Goal: Task Accomplishment & Management: Manage account settings

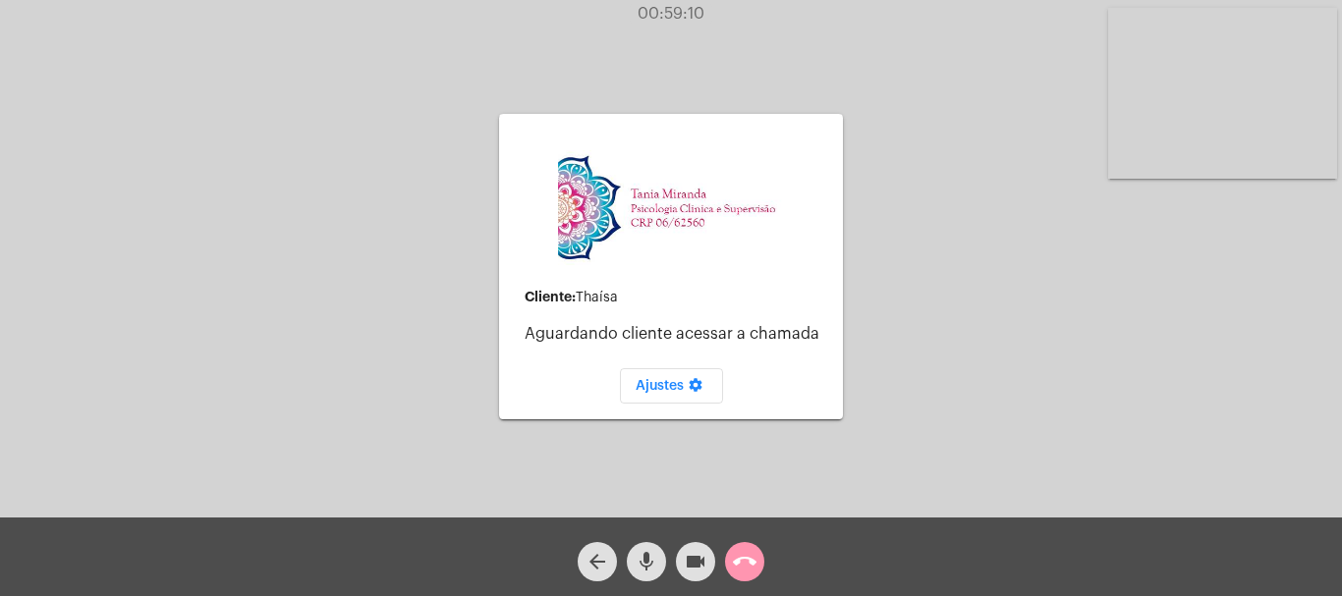
click at [747, 559] on mat-icon "call_end" at bounding box center [745, 562] width 24 height 24
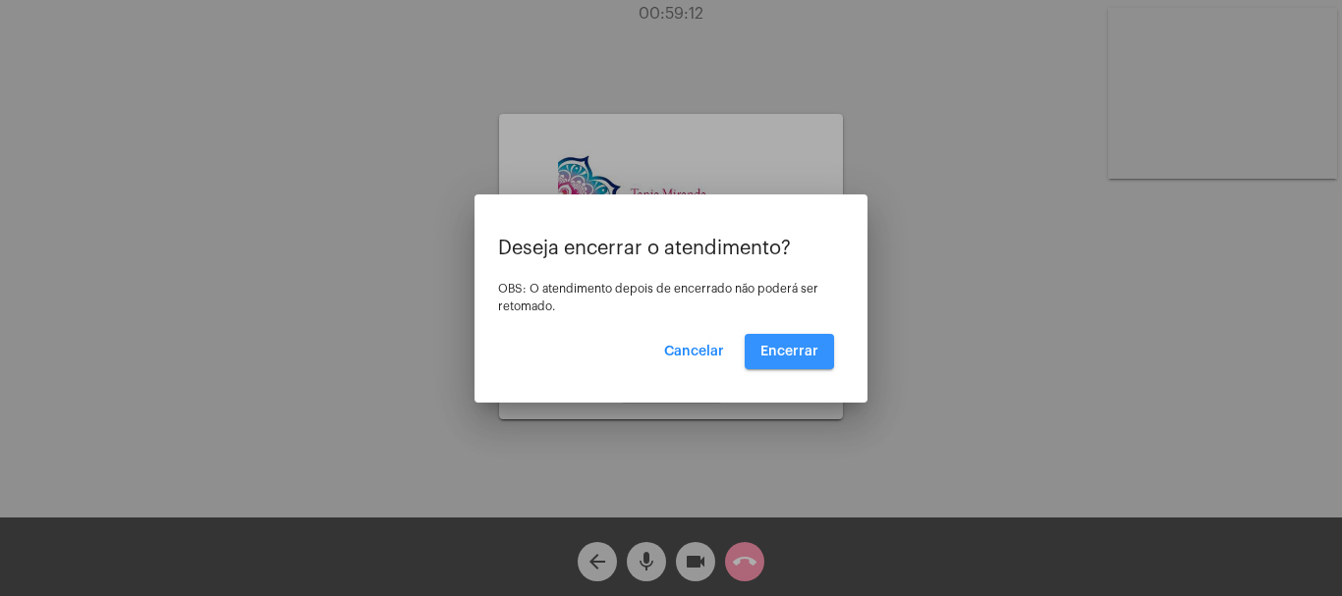
click at [785, 350] on span "Encerrar" at bounding box center [790, 352] width 58 height 14
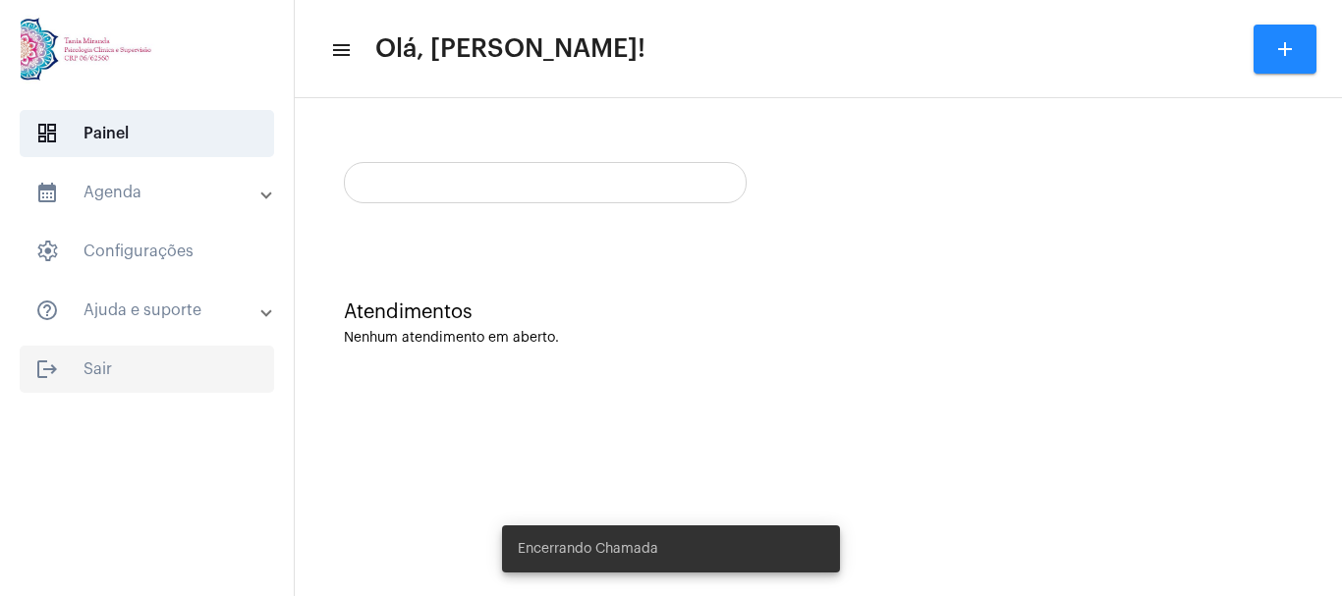
click at [94, 366] on span "logout Sair" at bounding box center [147, 369] width 255 height 47
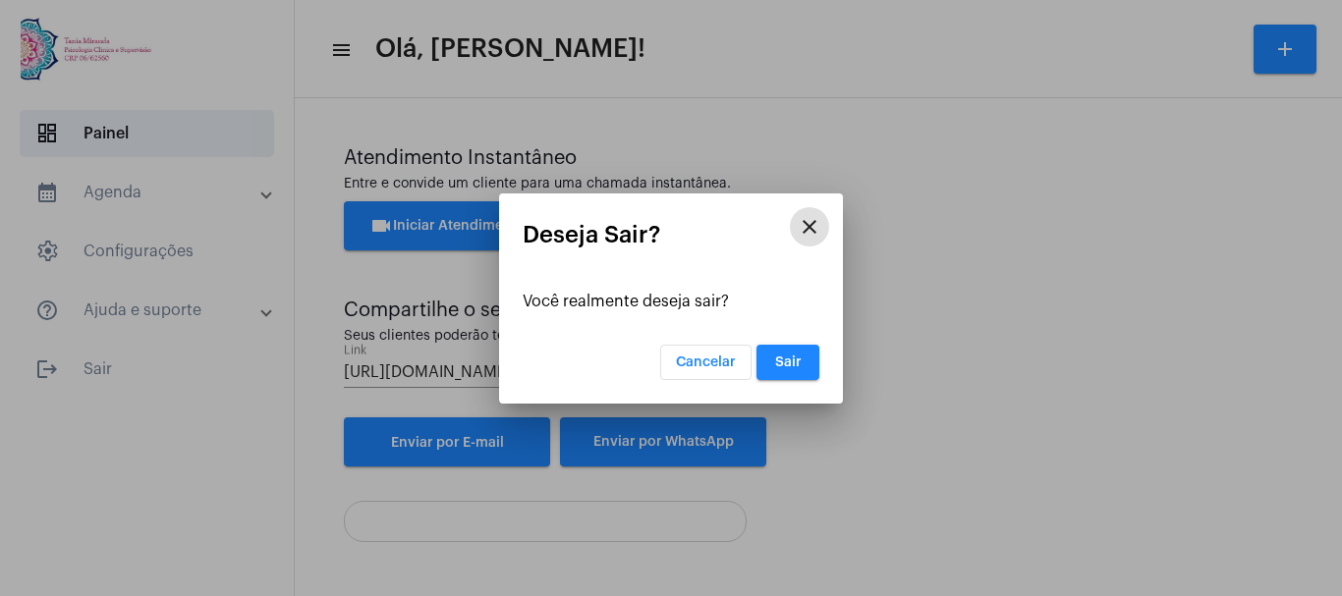
click at [788, 360] on span "Sair" at bounding box center [788, 363] width 27 height 14
